Goal: Check status

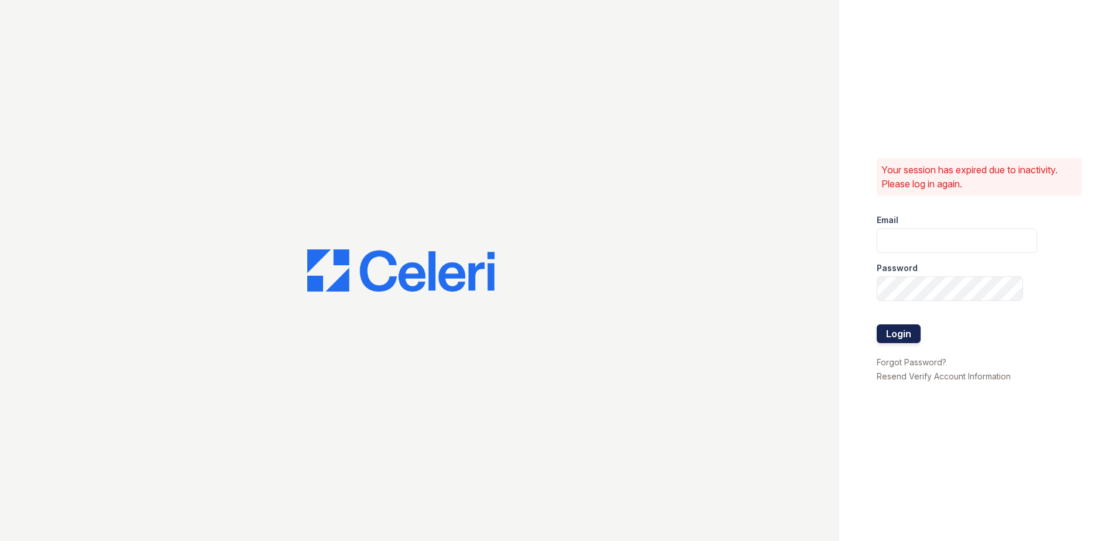
type input "[EMAIL_ADDRESS][DOMAIN_NAME]"
click at [916, 338] on button "Login" at bounding box center [899, 333] width 44 height 19
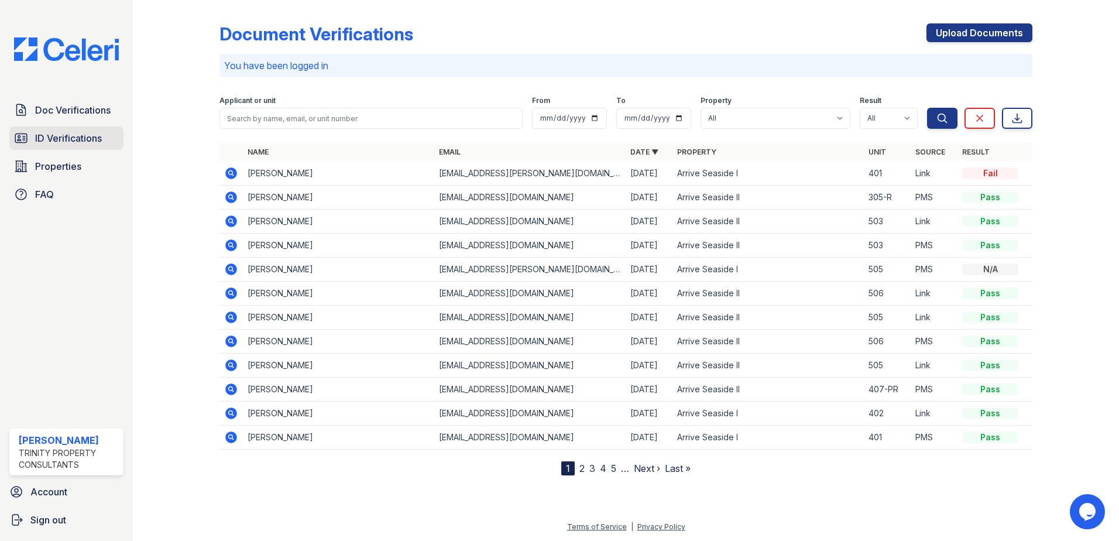
click at [75, 142] on span "ID Verifications" at bounding box center [68, 138] width 67 height 14
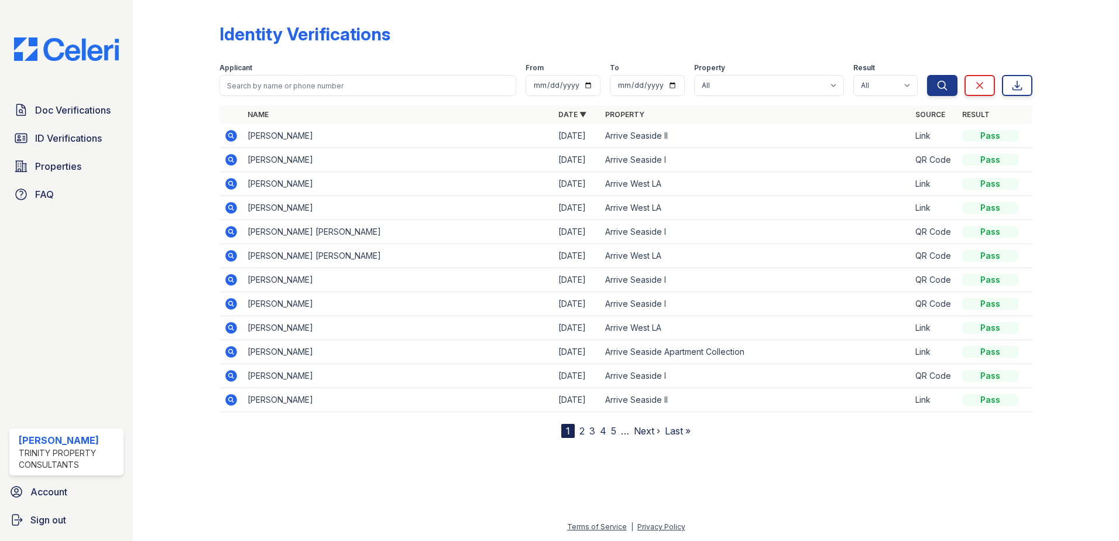
click at [232, 136] on icon at bounding box center [230, 134] width 3 height 3
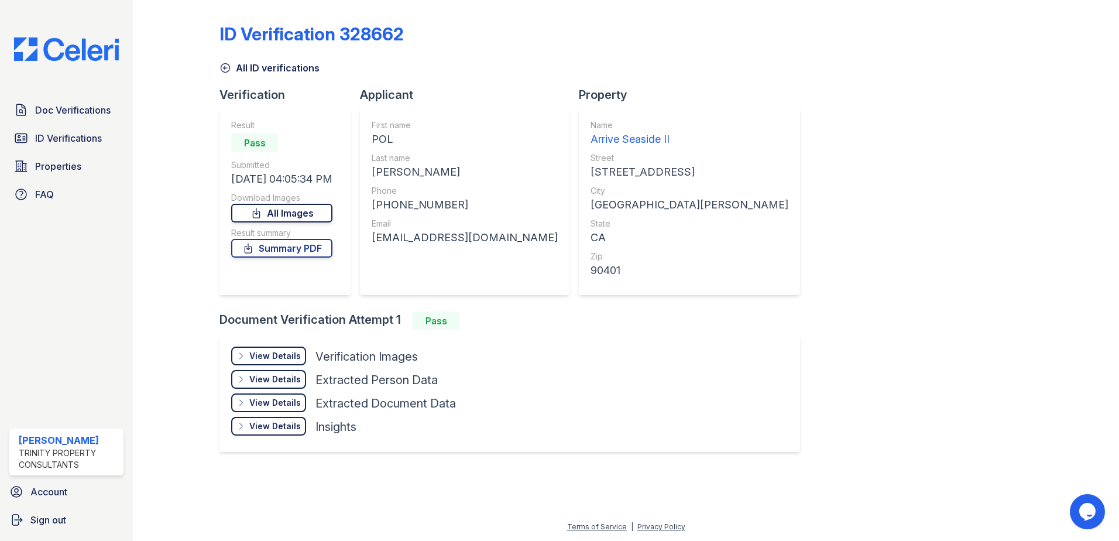
click at [277, 217] on link "All Images" at bounding box center [281, 213] width 101 height 19
